Goal: Task Accomplishment & Management: Manage account settings

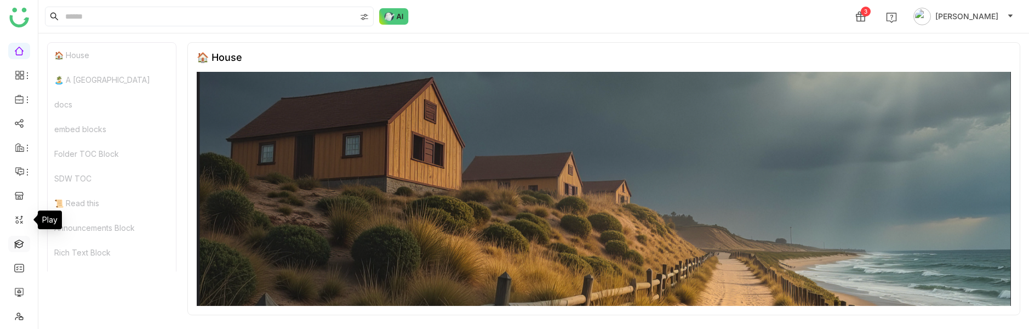
click at [24, 245] on link at bounding box center [19, 242] width 10 height 9
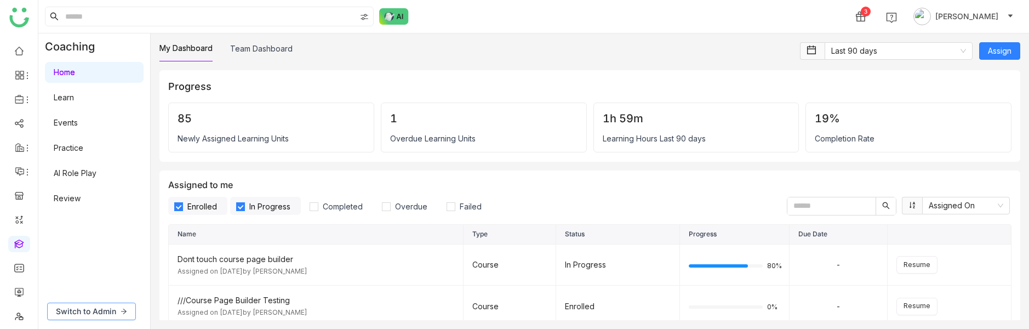
click at [105, 318] on button "Switch to Admin" at bounding box center [91, 311] width 89 height 18
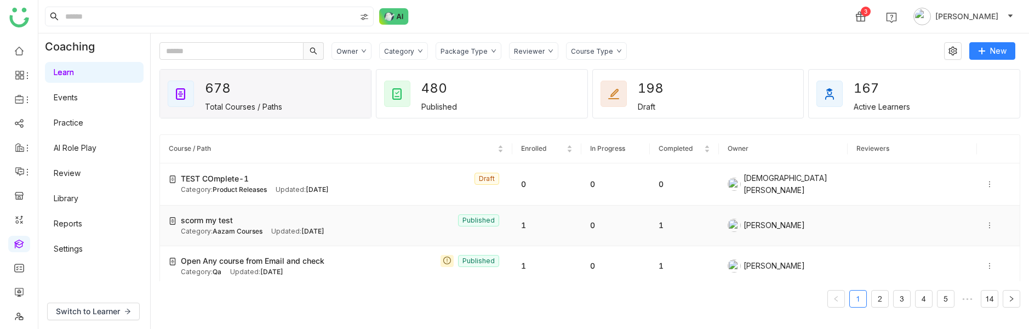
click at [279, 219] on div "scorm my test Published" at bounding box center [342, 220] width 323 height 12
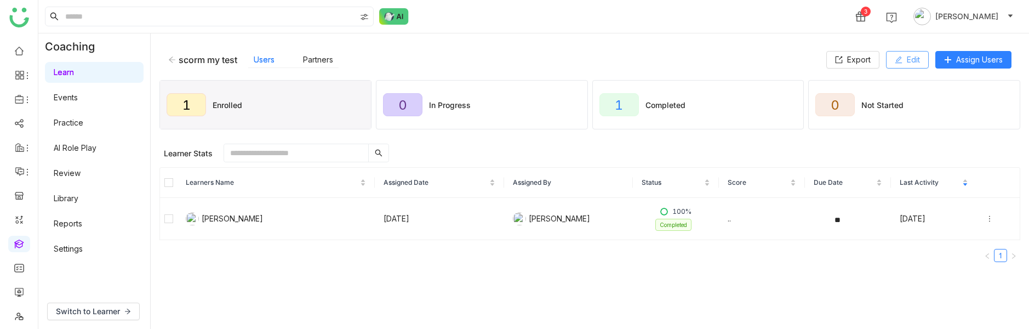
click at [922, 62] on button "Edit" at bounding box center [907, 60] width 43 height 18
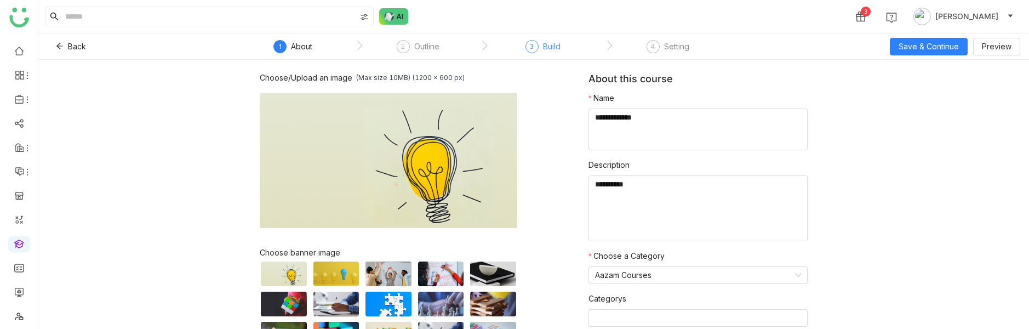
click at [543, 42] on div "Build" at bounding box center [552, 46] width 18 height 13
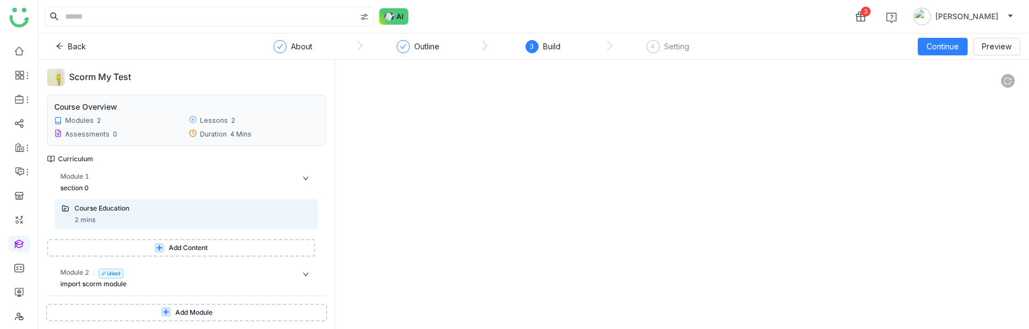
click at [180, 249] on span "Add Content" at bounding box center [188, 248] width 39 height 10
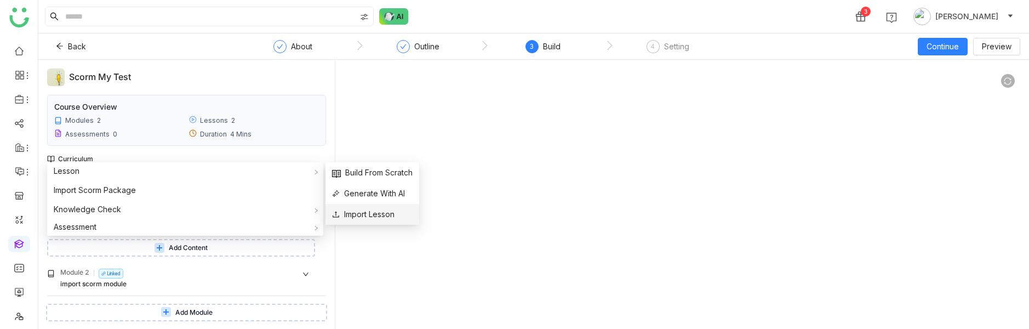
click at [376, 212] on span "Import Lesson" at bounding box center [363, 214] width 62 height 12
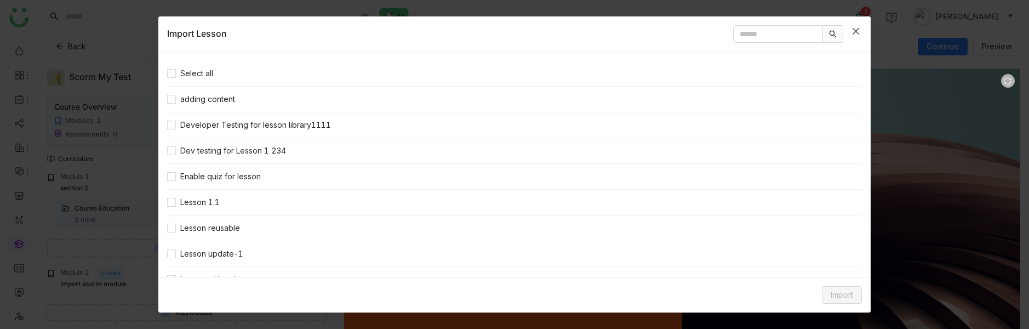
click at [854, 27] on icon "Close" at bounding box center [856, 31] width 9 height 9
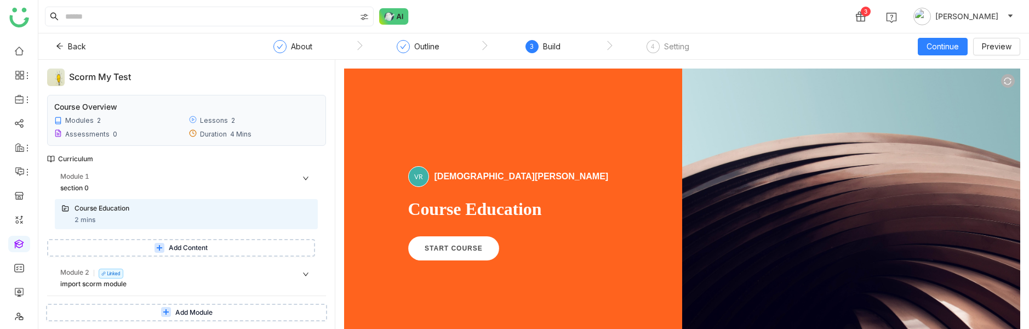
click at [281, 245] on button "Add Content" at bounding box center [181, 248] width 268 height 18
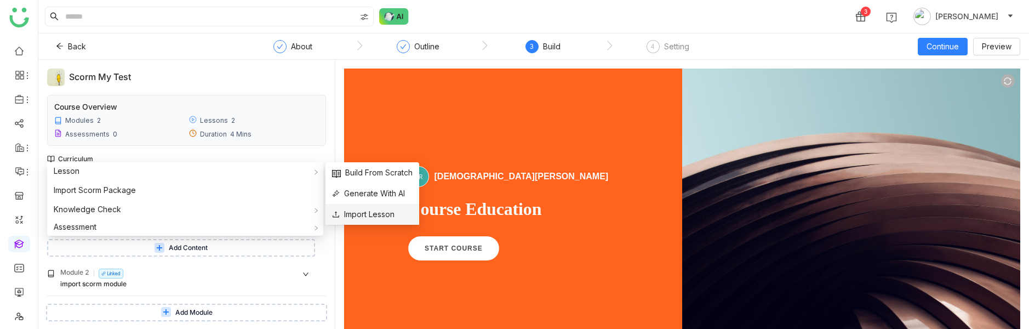
click at [382, 214] on span "Import Lesson" at bounding box center [363, 214] width 62 height 12
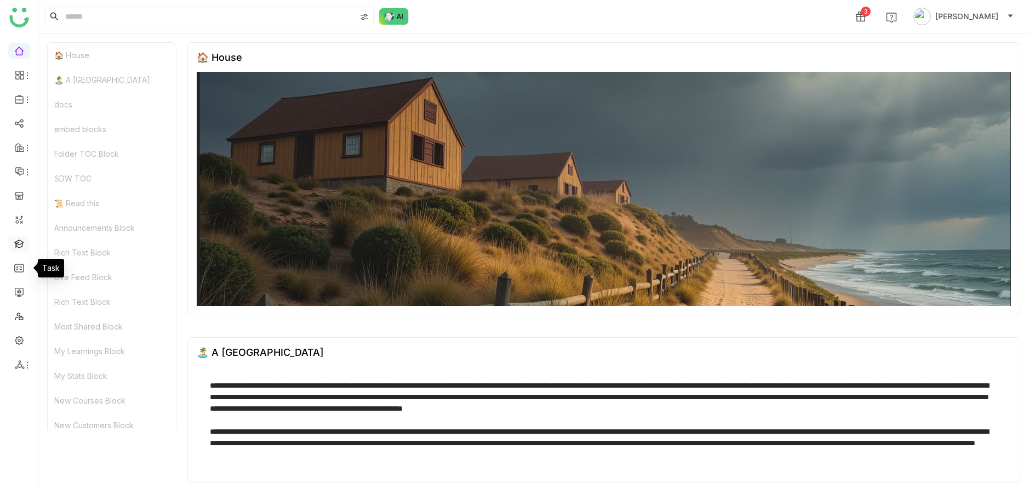
click at [24, 245] on link at bounding box center [19, 242] width 10 height 9
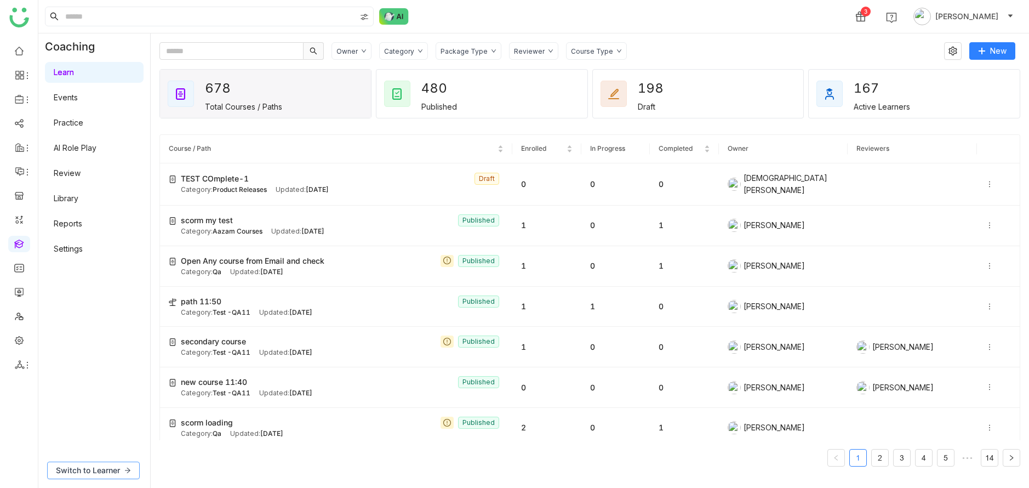
click at [122, 465] on button "Switch to Learner" at bounding box center [93, 470] width 93 height 18
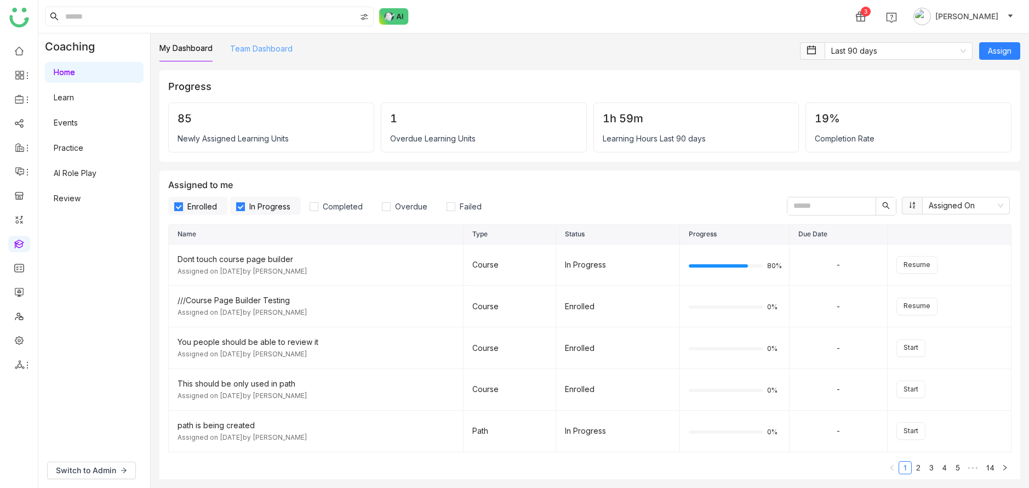
click at [261, 46] on link "Team Dashboard" at bounding box center [261, 48] width 62 height 9
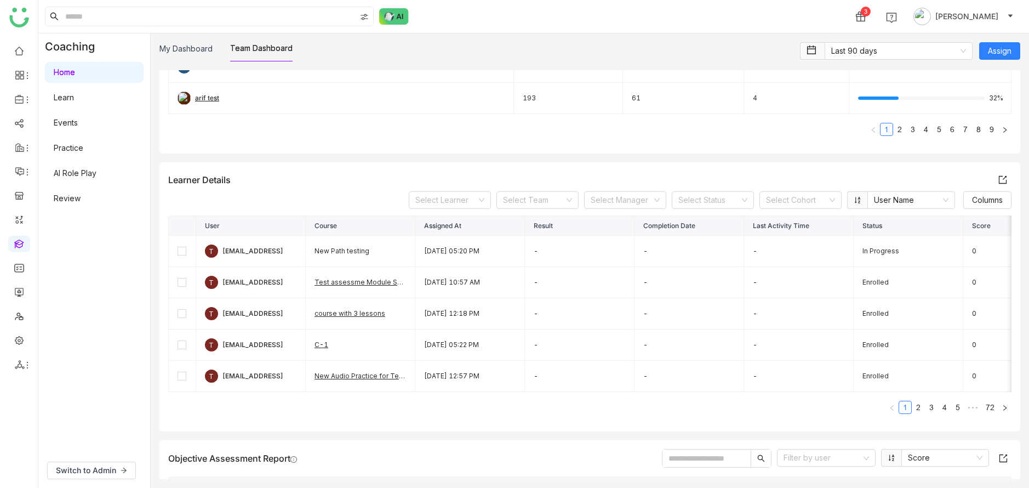
scroll to position [234, 0]
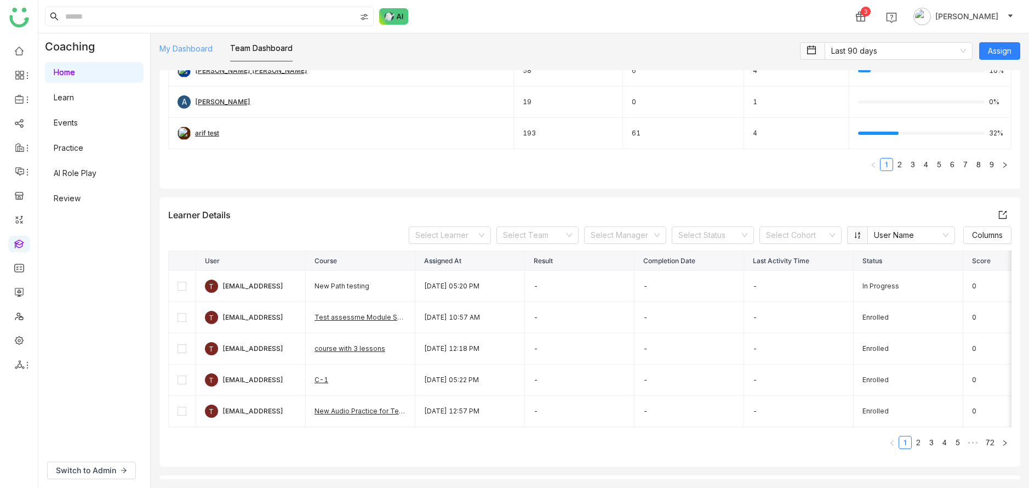
click at [204, 53] on link "My Dashboard" at bounding box center [185, 48] width 53 height 9
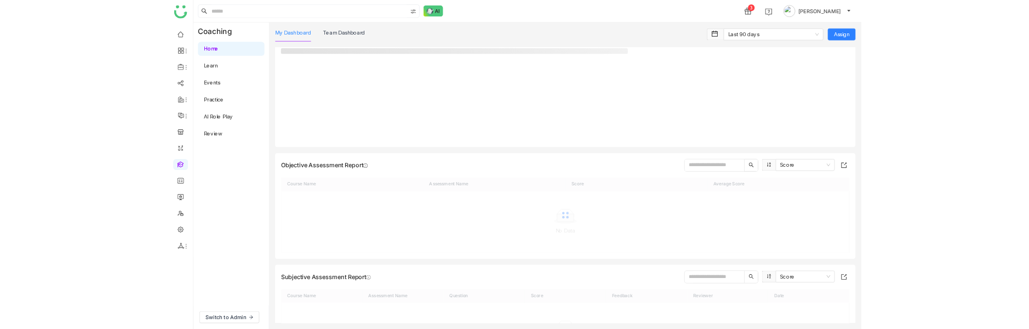
scroll to position [270, 0]
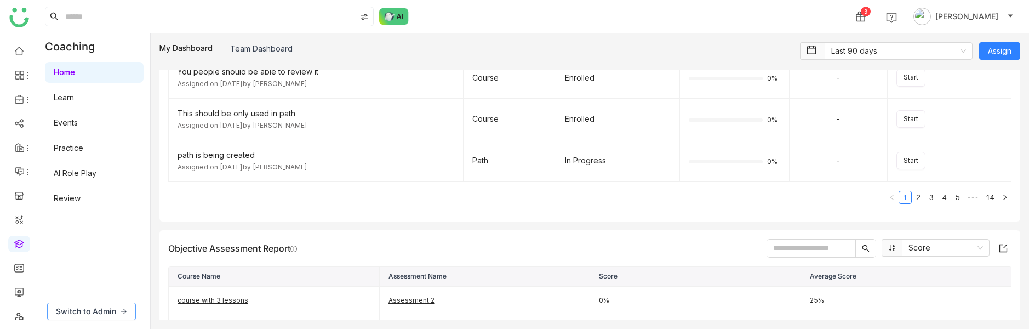
click at [118, 310] on button "Switch to Admin" at bounding box center [91, 311] width 89 height 18
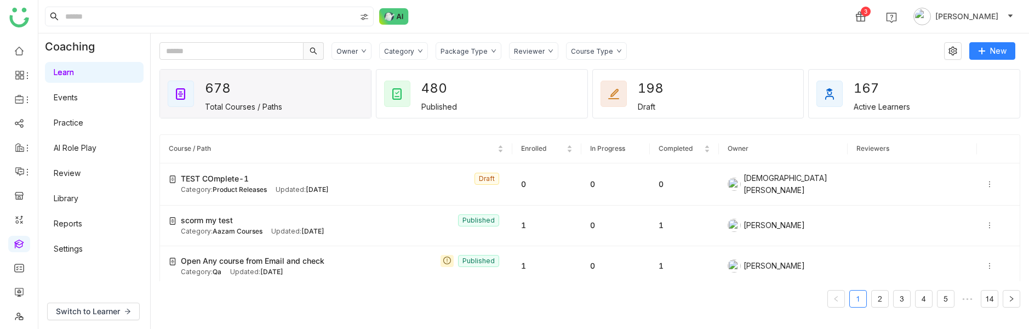
click at [78, 198] on link "Library" at bounding box center [66, 197] width 25 height 9
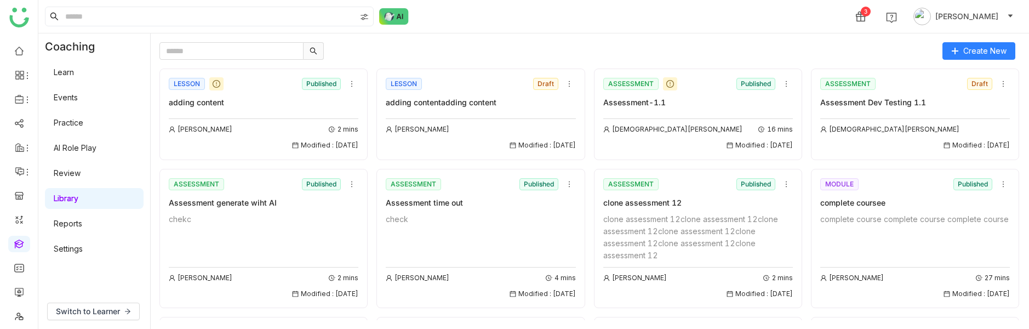
click at [68, 67] on link "Learn" at bounding box center [64, 71] width 20 height 9
